Goal: Information Seeking & Learning: Learn about a topic

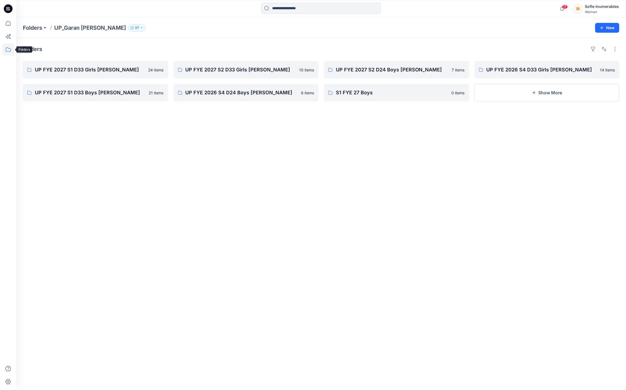
click at [7, 45] on icon at bounding box center [8, 50] width 12 height 12
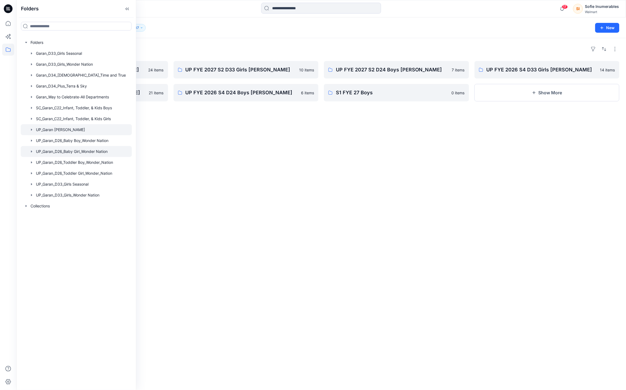
click at [33, 154] on icon "button" at bounding box center [31, 151] width 4 height 4
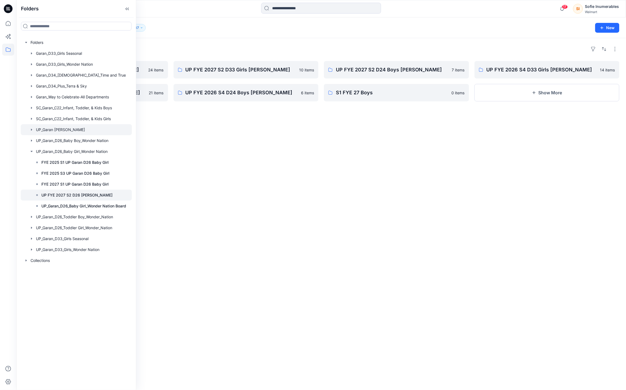
click at [61, 198] on p "UP FYE 2027 S2 D26 [PERSON_NAME]" at bounding box center [76, 195] width 71 height 7
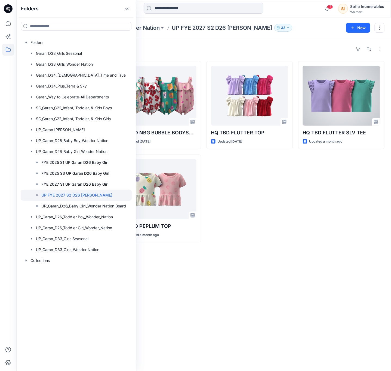
click at [289, 207] on div "HQ TBD FLUTTER TOP Updated 20 days ago" at bounding box center [250, 151] width 86 height 181
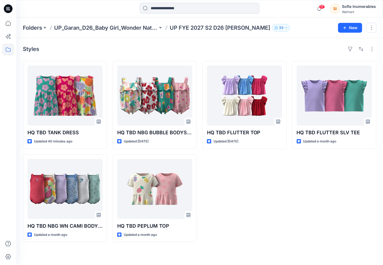
drag, startPoint x: 85, startPoint y: 193, endPoint x: 320, endPoint y: 0, distance: 304.0
click at [0, 0] on div "17 Notifications Virginia Estrada has updated HQ021208_SS GRAPHIC TEE_VDAY_P359…" at bounding box center [191, 132] width 383 height 265
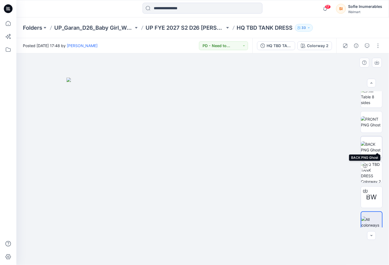
scroll to position [36, 0]
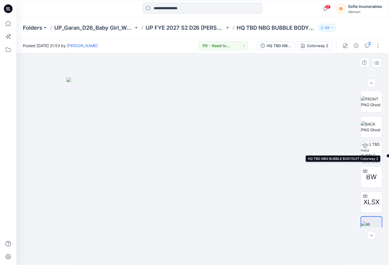
scroll to position [61, 0]
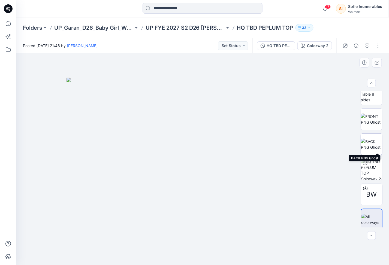
scroll to position [36, 0]
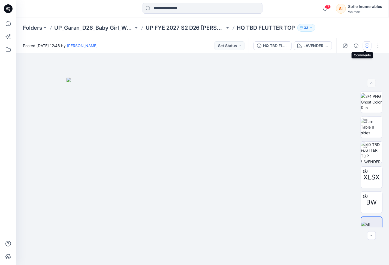
click at [366, 45] on icon "button" at bounding box center [367, 46] width 4 height 4
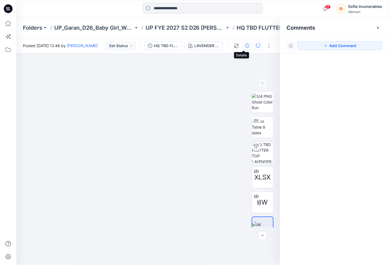
click at [245, 45] on icon "button" at bounding box center [247, 46] width 4 height 4
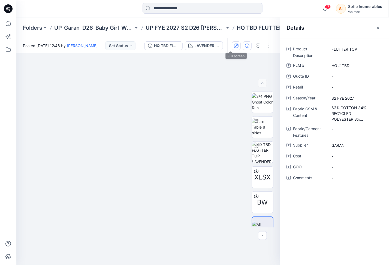
click at [234, 46] on icon "button" at bounding box center [236, 46] width 4 height 4
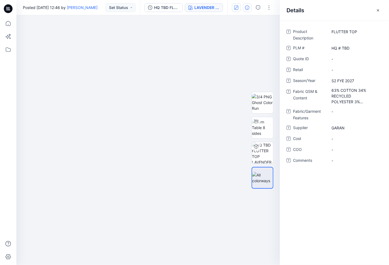
click at [198, 10] on button "LAVENDER SUNRISE" at bounding box center [204, 7] width 38 height 9
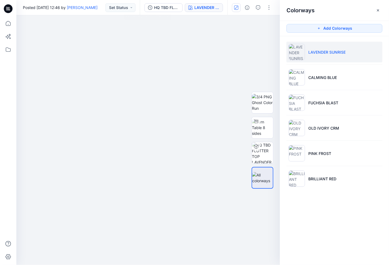
click at [159, 1] on div "HQ TBD FLUTTER TOP LAVENDER SUNRISE" at bounding box center [183, 7] width 87 height 15
click at [157, 7] on div "HQ TBD FLUTTER TOP" at bounding box center [166, 8] width 25 height 6
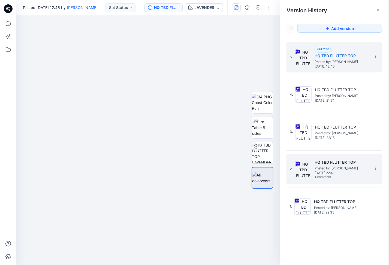
click at [330, 175] on span "Friday, July 18, 2025 22:41" at bounding box center [341, 173] width 54 height 4
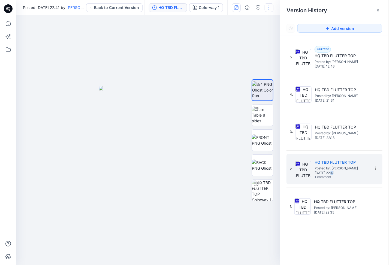
click at [377, 8] on icon at bounding box center [377, 10] width 4 height 4
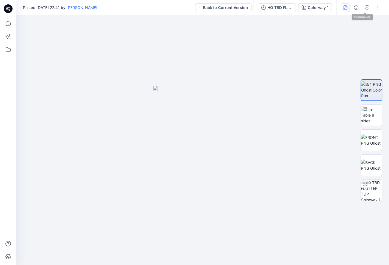
click at [365, 8] on icon "button" at bounding box center [367, 7] width 4 height 4
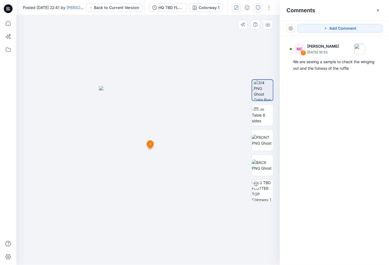
drag, startPoint x: 379, startPoint y: 9, endPoint x: 332, endPoint y: 17, distance: 47.3
click at [379, 9] on icon "button" at bounding box center [377, 10] width 4 height 4
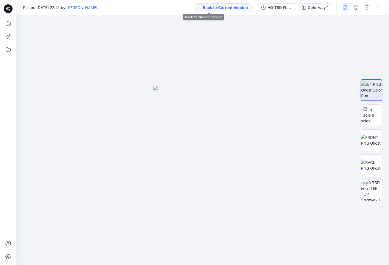
click at [216, 8] on button "Back to Current Version" at bounding box center [223, 7] width 56 height 9
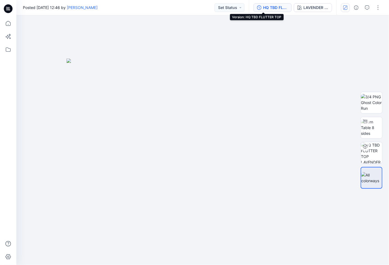
click at [263, 8] on div "HQ TBD FLUTTER TOP" at bounding box center [275, 8] width 25 height 6
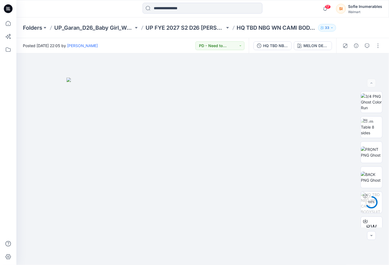
click at [281, 5] on div at bounding box center [202, 9] width 186 height 12
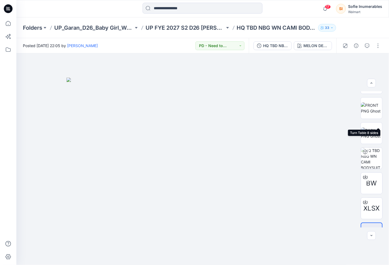
scroll to position [61, 0]
